Goal: Check status: Check status

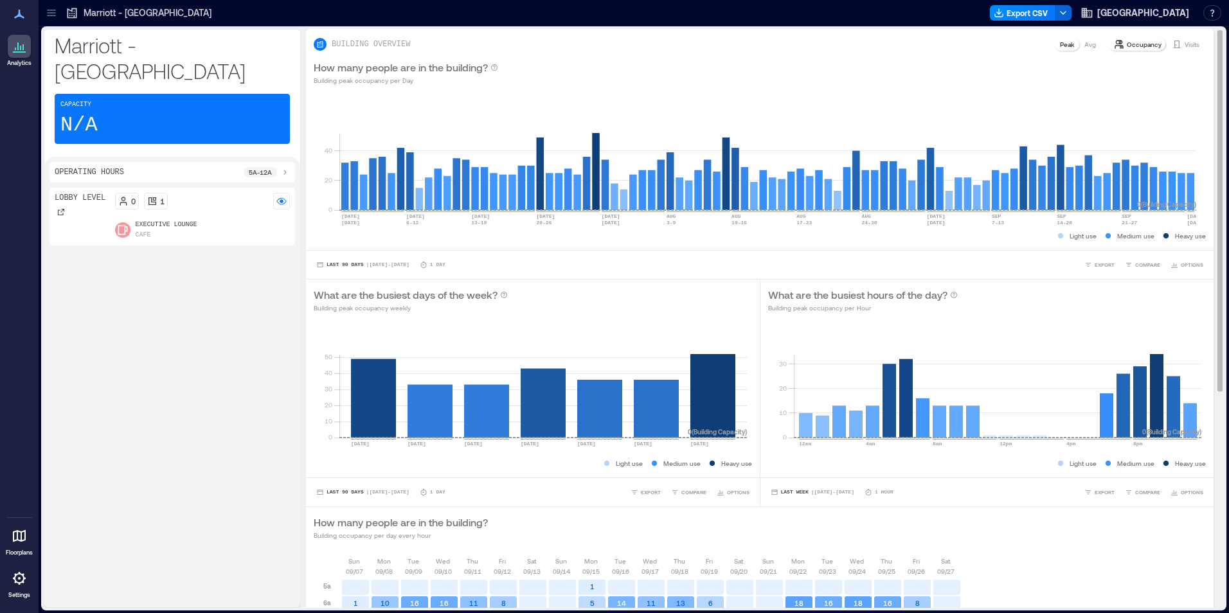
drag, startPoint x: 1182, startPoint y: 43, endPoint x: 1071, endPoint y: 204, distance: 195.9
click at [1185, 43] on p "Visits" at bounding box center [1192, 44] width 15 height 10
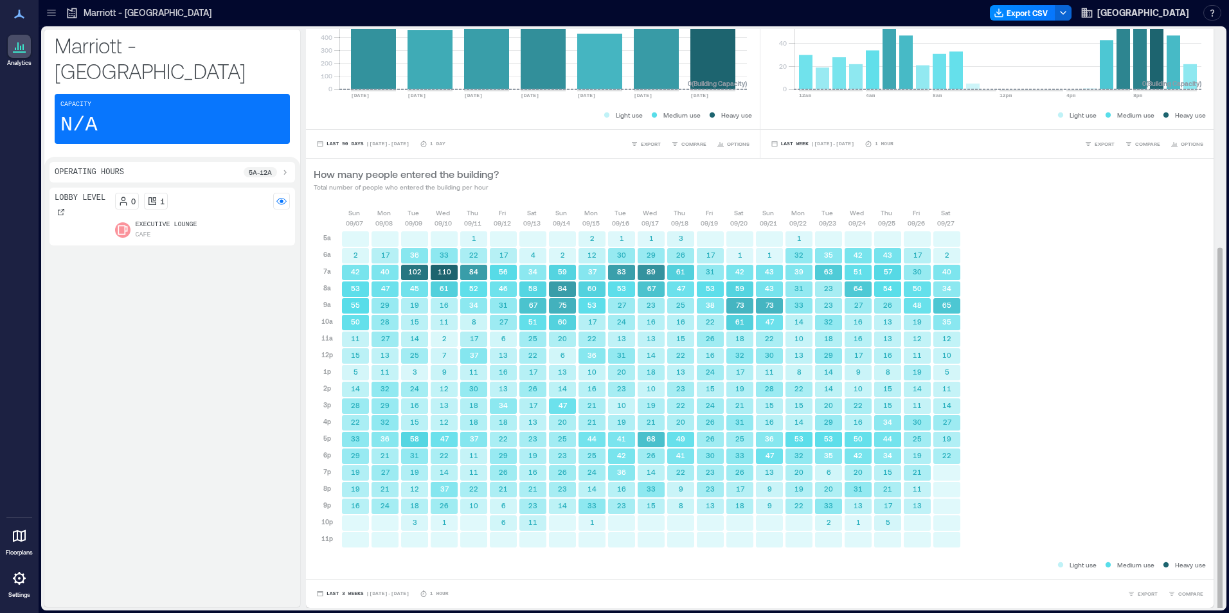
scroll to position [1, 0]
click at [1106, 382] on div "[DATE] [DATE] [DATE] [DATE] [DATE] [DATE] [DATE] [DATE] [DATE] [DATE] [DATE] [D…" at bounding box center [760, 381] width 892 height 351
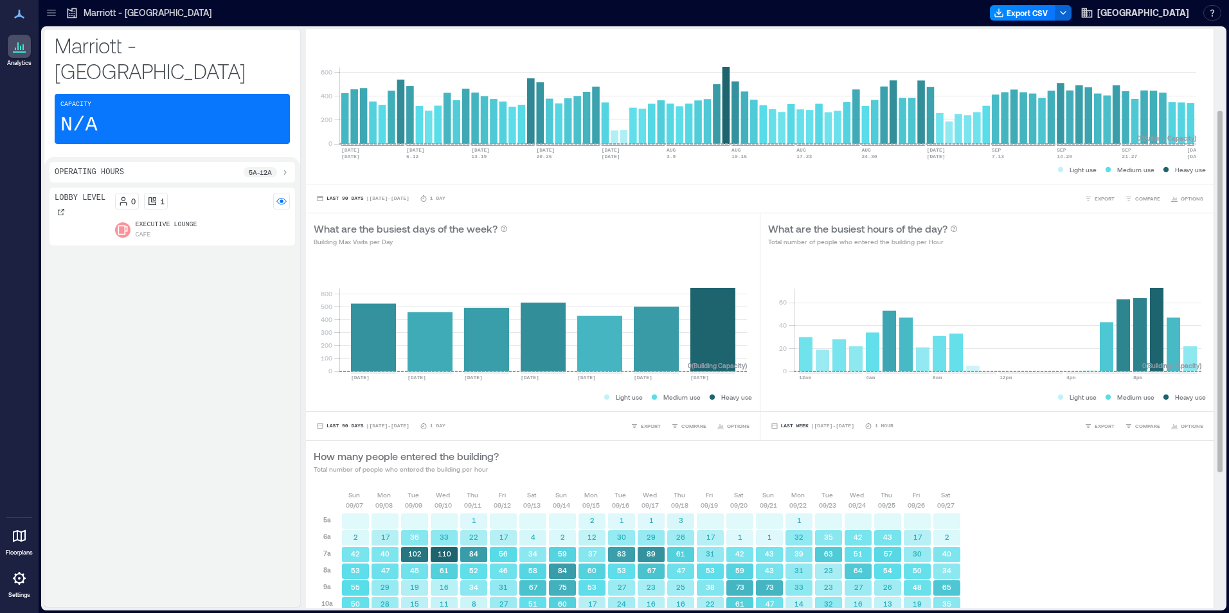
scroll to position [0, 0]
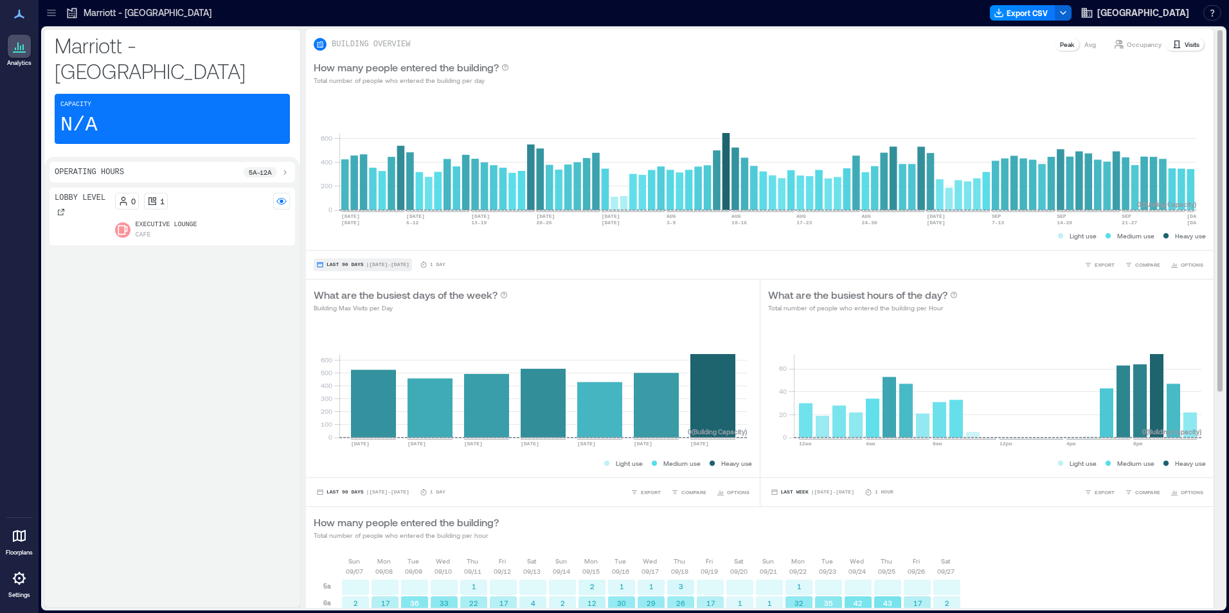
click at [352, 265] on span "Last 90 Days" at bounding box center [344, 265] width 37 height 0
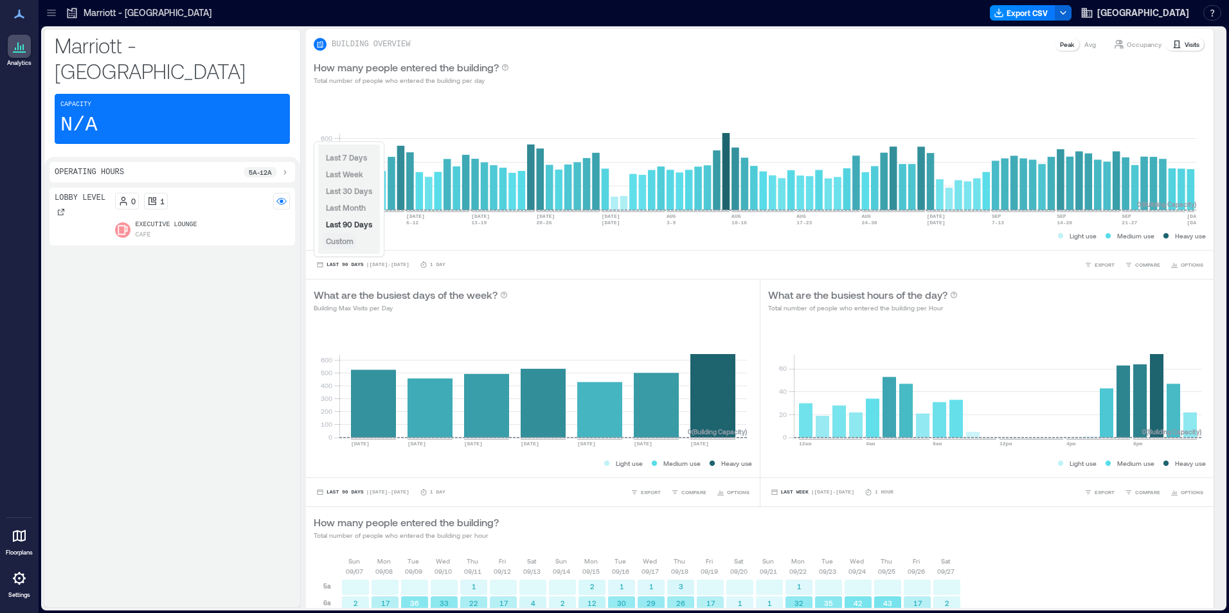
click at [349, 242] on span "Custom" at bounding box center [340, 241] width 28 height 9
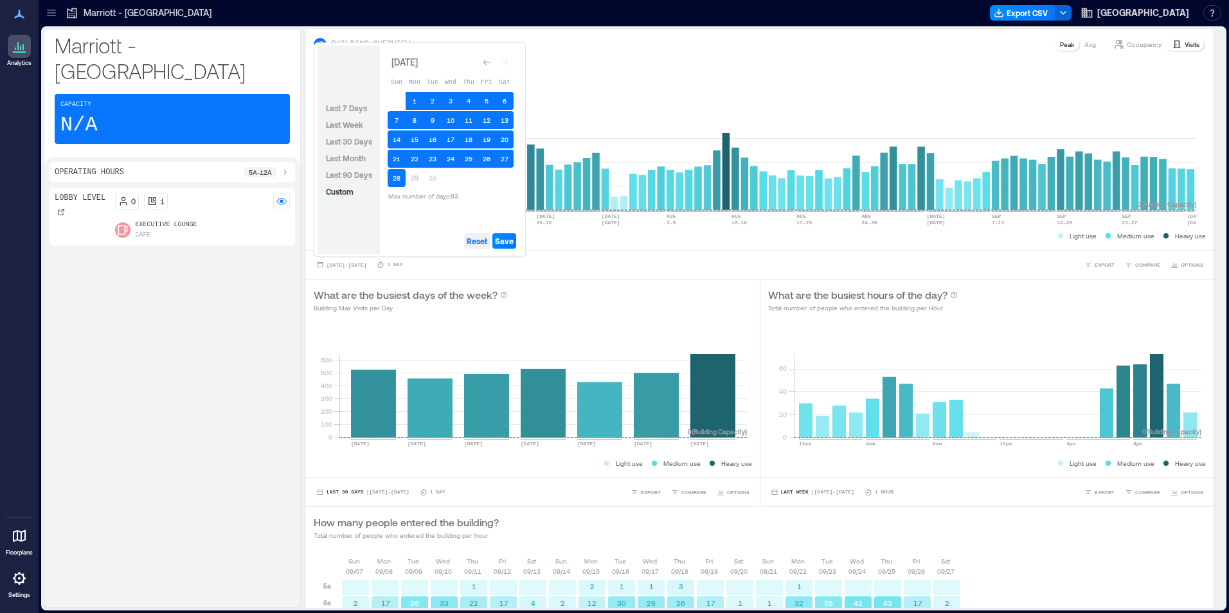
click at [484, 242] on span "Reset" at bounding box center [477, 241] width 21 height 10
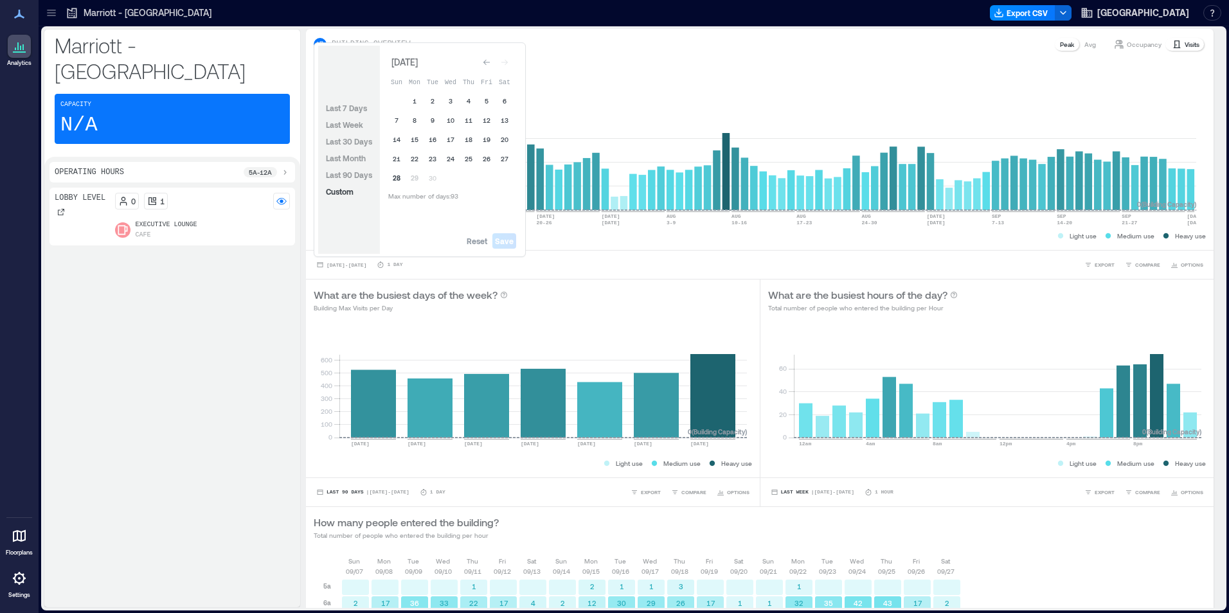
click at [397, 179] on button "28" at bounding box center [397, 178] width 18 height 18
click at [503, 156] on button "27" at bounding box center [505, 159] width 18 height 18
click at [491, 156] on button "26" at bounding box center [487, 159] width 18 height 18
click at [508, 243] on span "Save" at bounding box center [504, 241] width 19 height 10
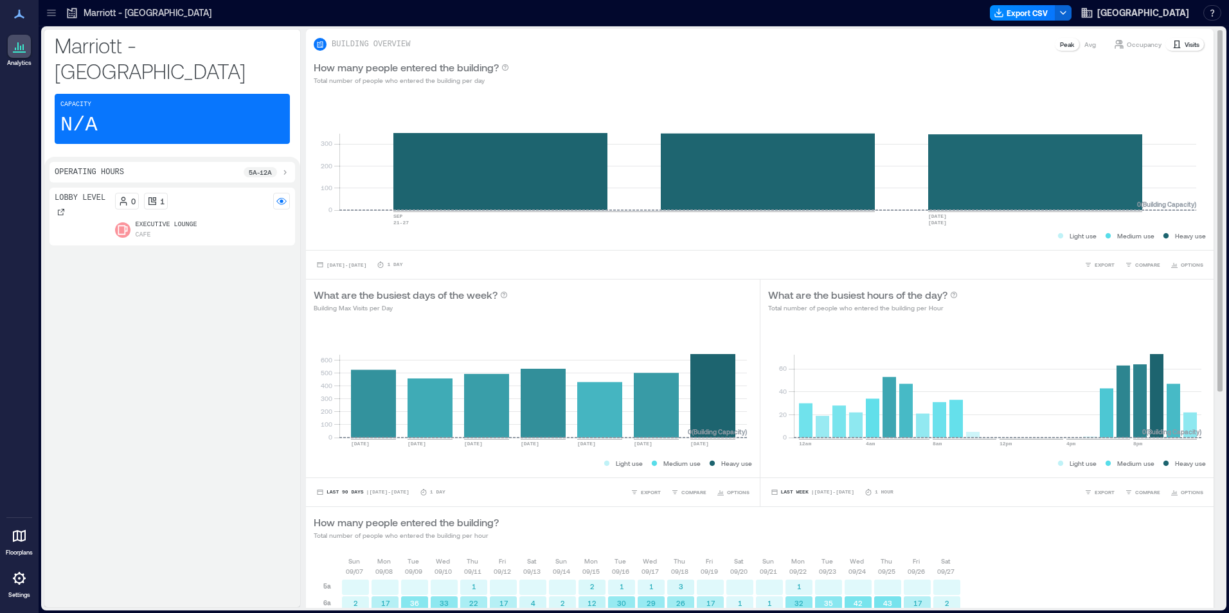
click at [931, 508] on div "How many people entered the building? Total number of people who entered the bu…" at bounding box center [759, 527] width 907 height 41
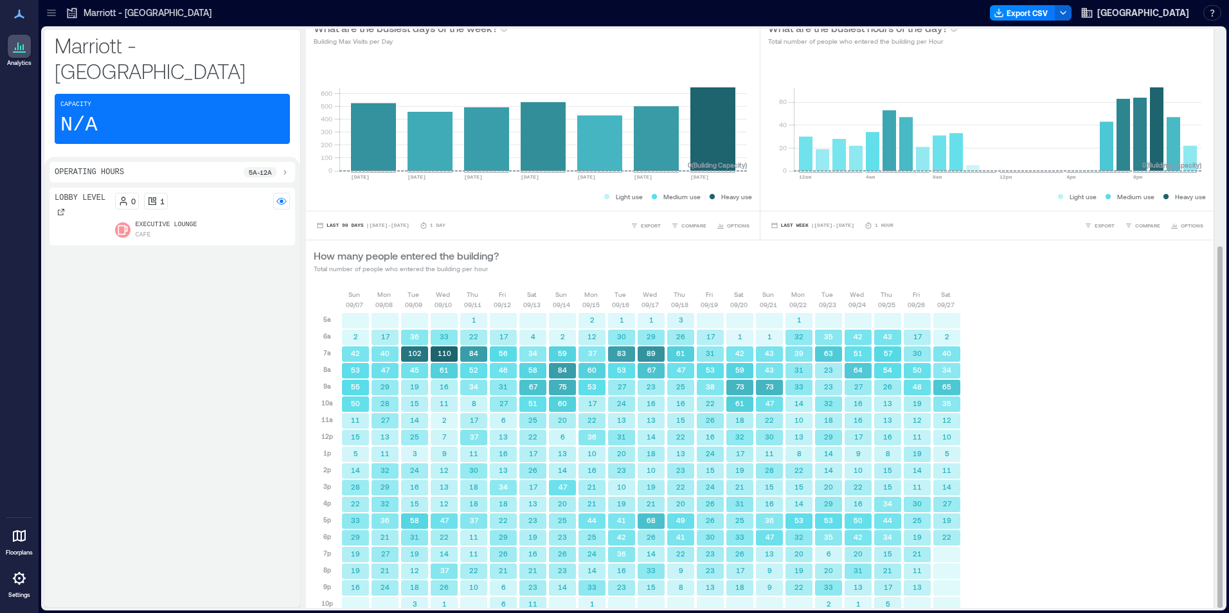
scroll to position [348, 0]
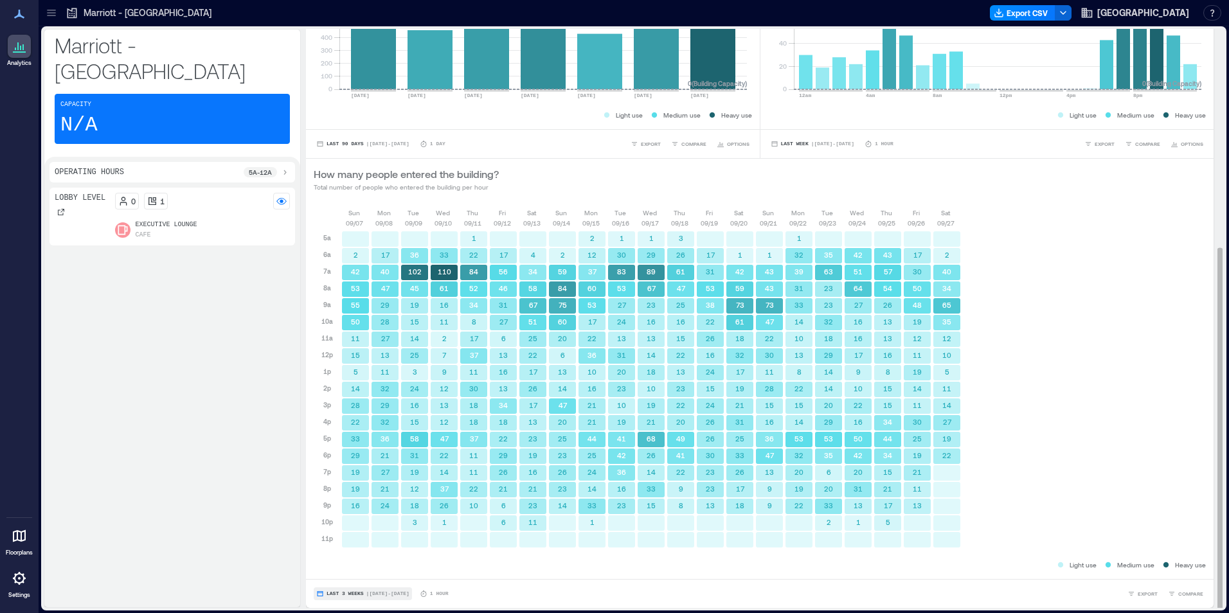
click at [354, 594] on span "Last 3 Weeks" at bounding box center [344, 594] width 37 height 0
click at [348, 570] on span "Custom" at bounding box center [340, 570] width 28 height 9
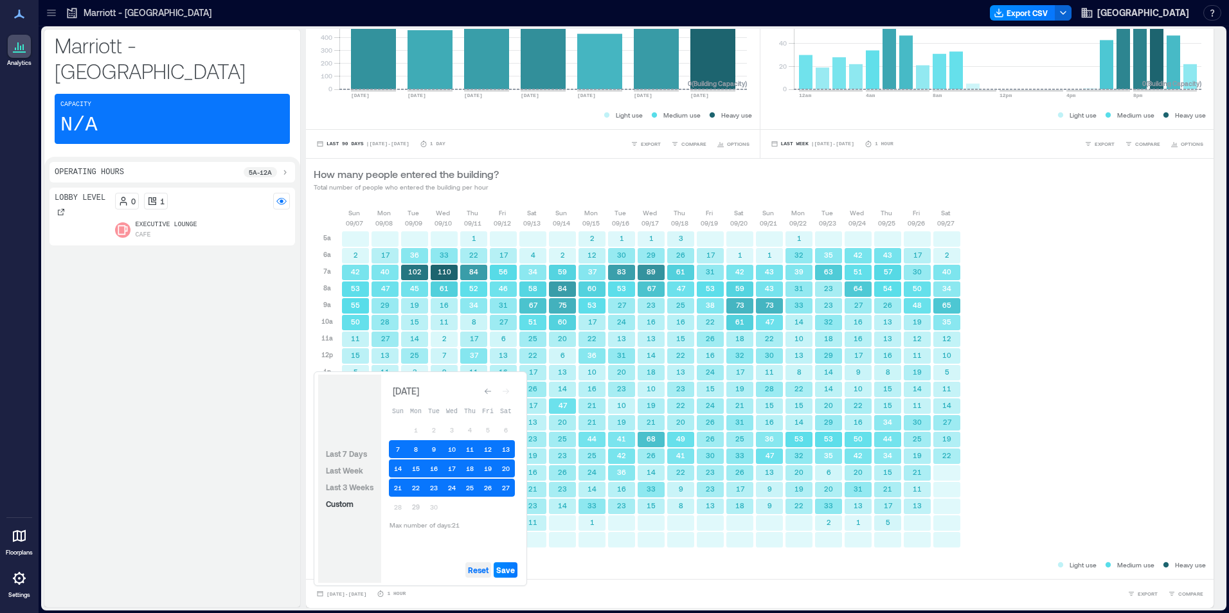
click at [478, 569] on span "Reset" at bounding box center [478, 570] width 21 height 10
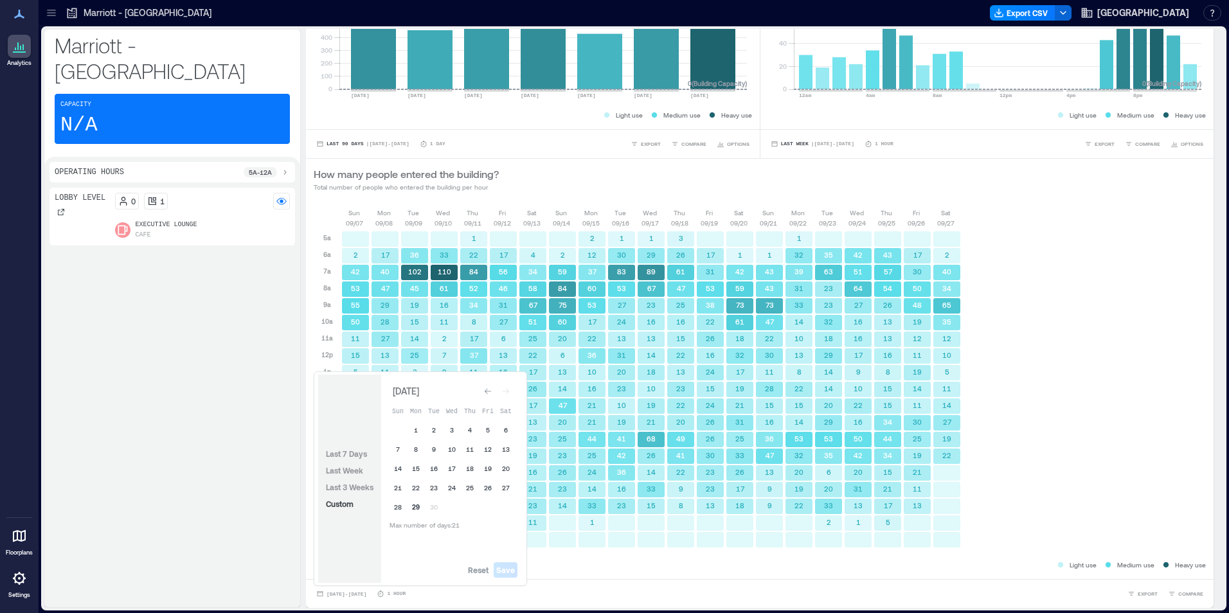
click at [413, 508] on button "29" at bounding box center [416, 507] width 18 height 18
click at [398, 509] on button "28" at bounding box center [398, 507] width 18 height 18
click at [502, 487] on button "27" at bounding box center [506, 488] width 18 height 18
click at [508, 573] on span "Save" at bounding box center [505, 570] width 19 height 10
